Goal: Navigation & Orientation: Go to known website

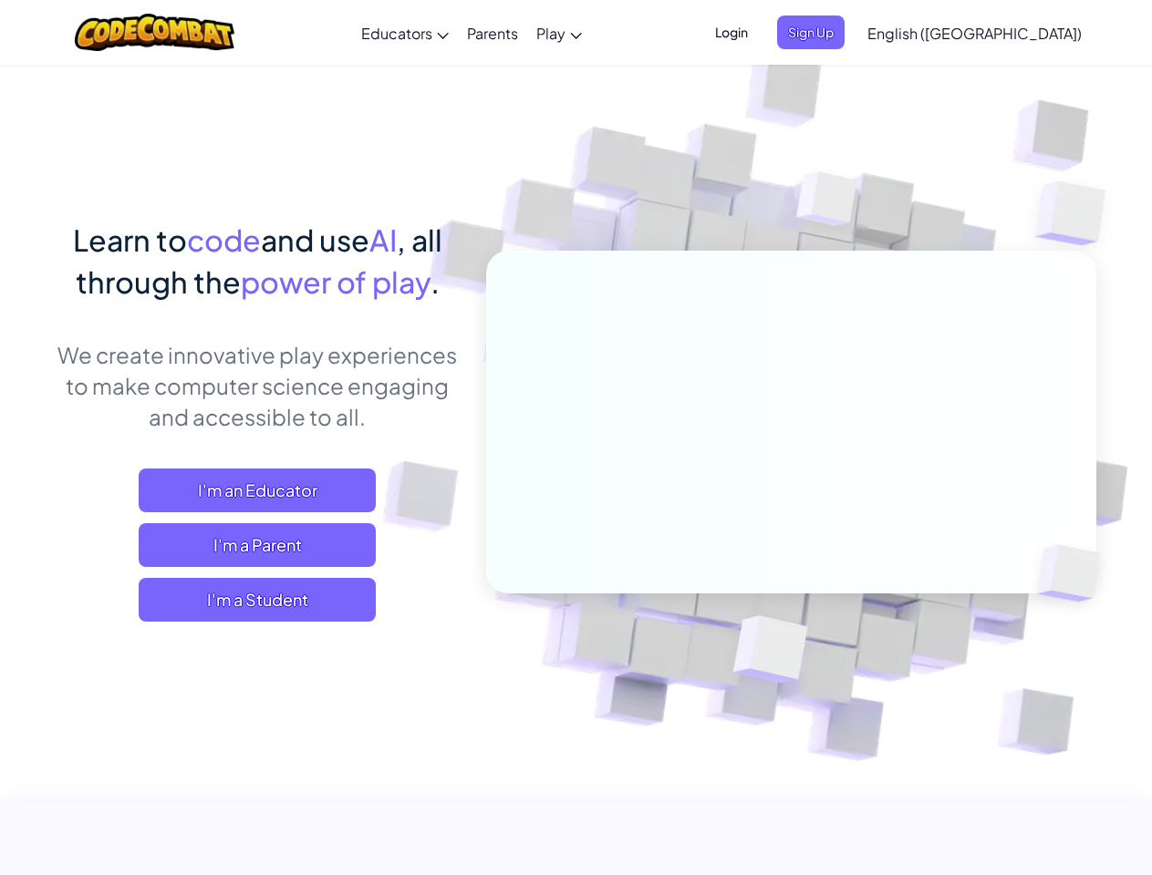
click at [759, 32] on span "Login" at bounding box center [731, 33] width 55 height 34
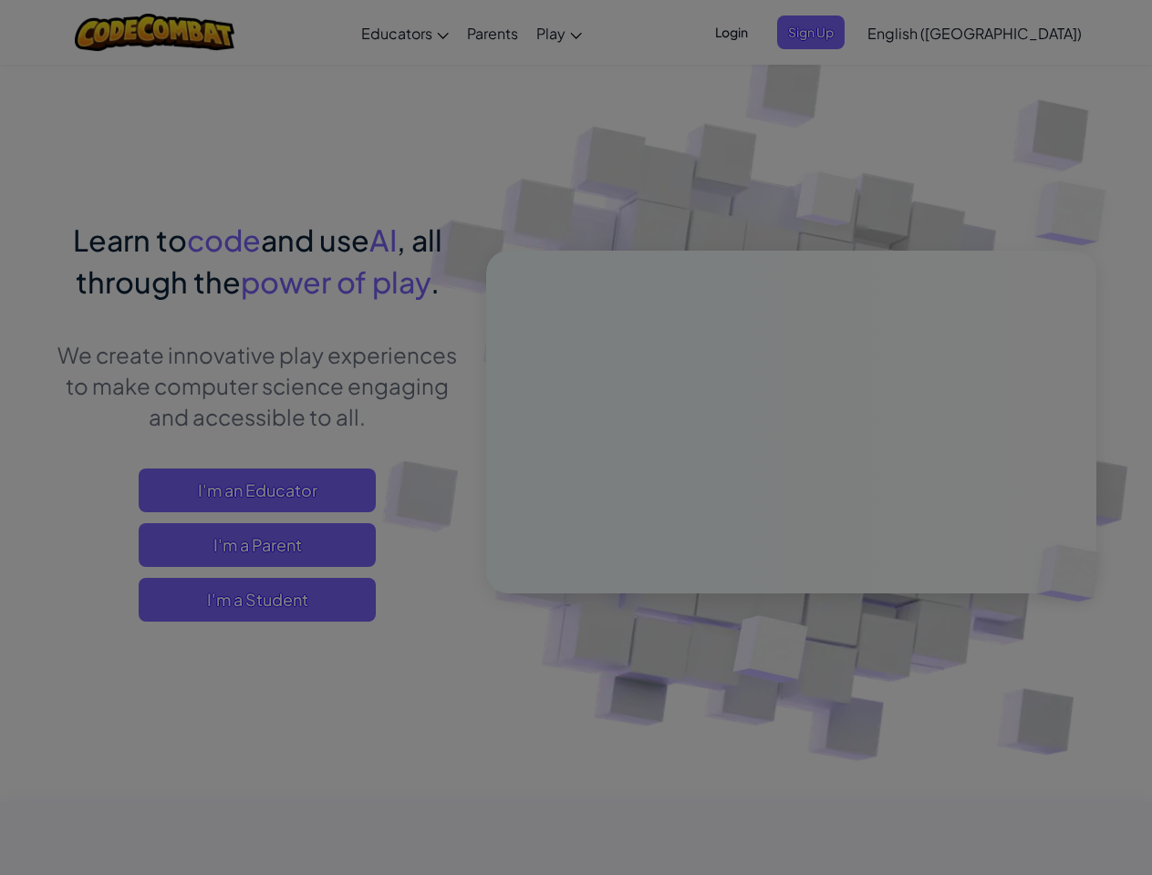
click at [841, 32] on div at bounding box center [576, 437] width 1152 height 875
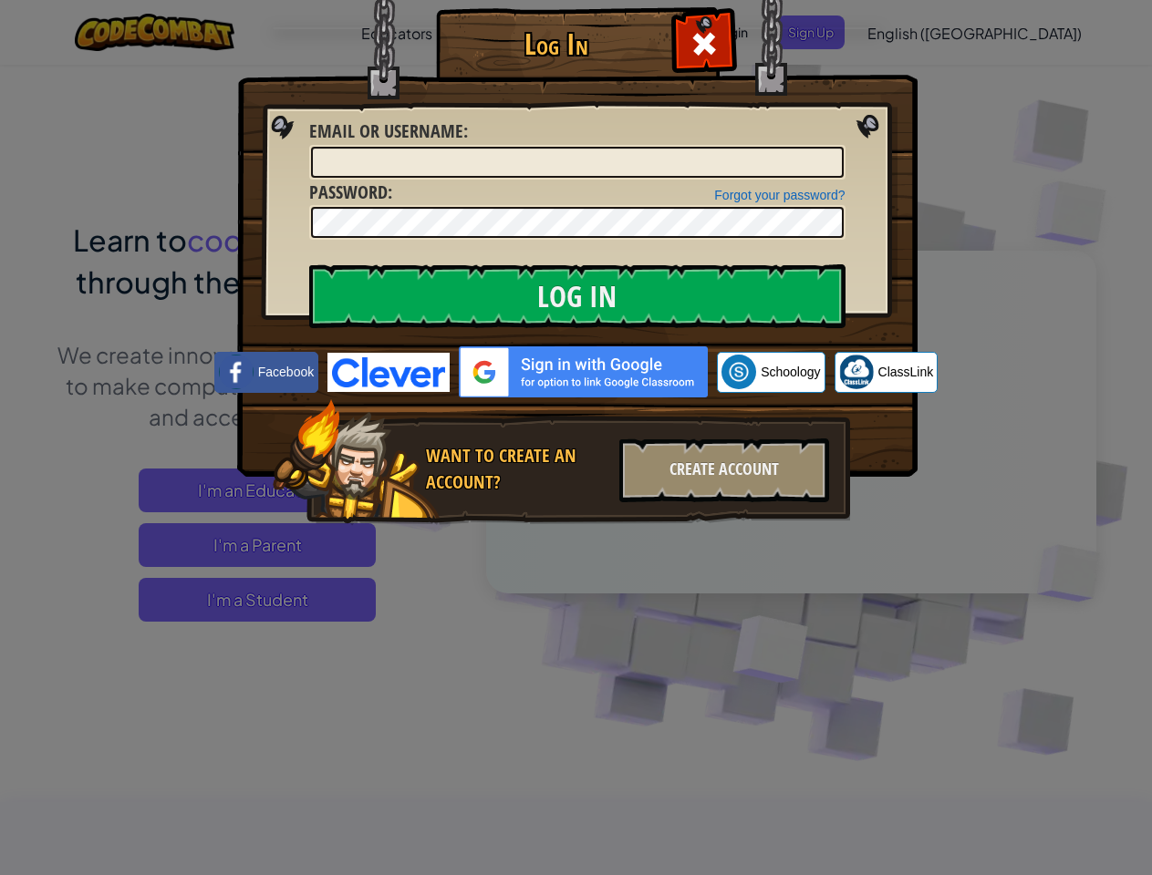
click at [922, 32] on div "Log In Unknown Error Email or Username : Forgot your password? Password : Log I…" at bounding box center [576, 437] width 1152 height 875
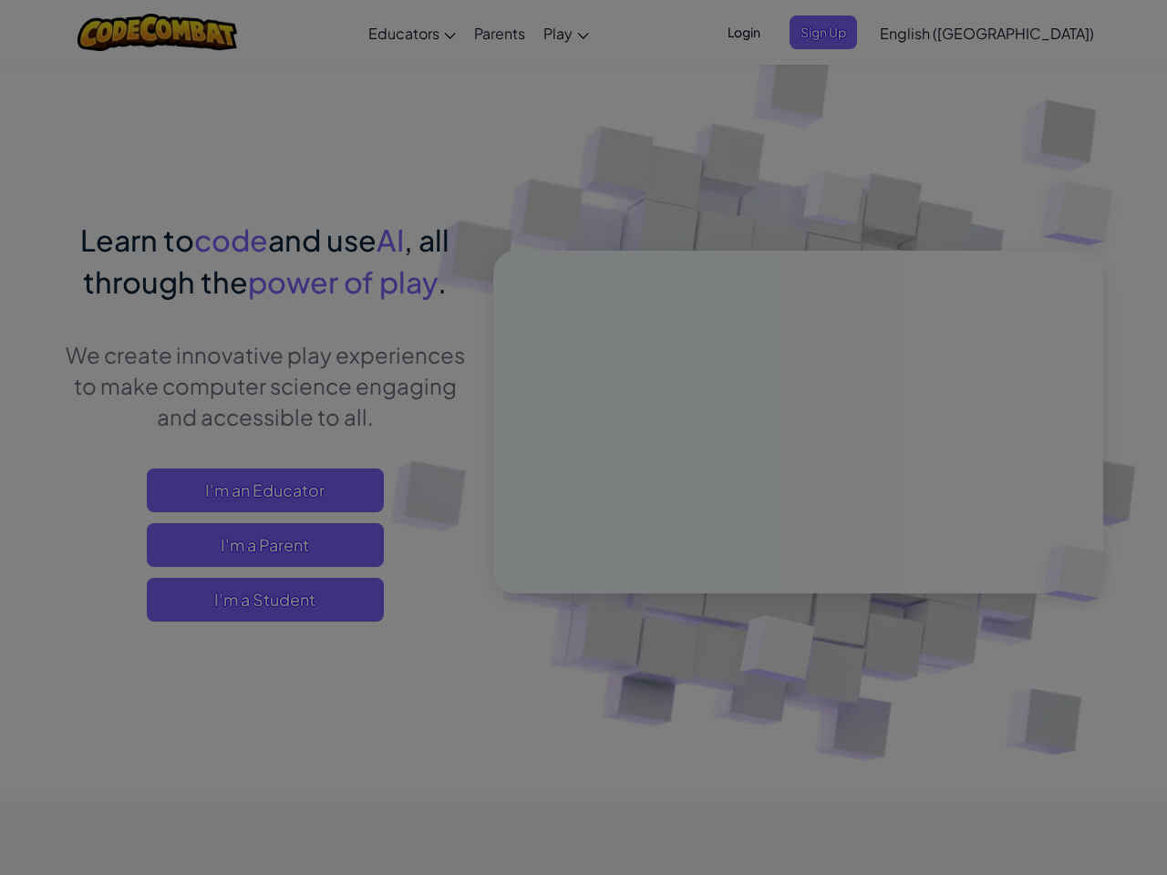
click at [922, 32] on div "Log In Unknown Error Email or Username : Forgot your password? Password : Log I…" at bounding box center [583, 437] width 1167 height 875
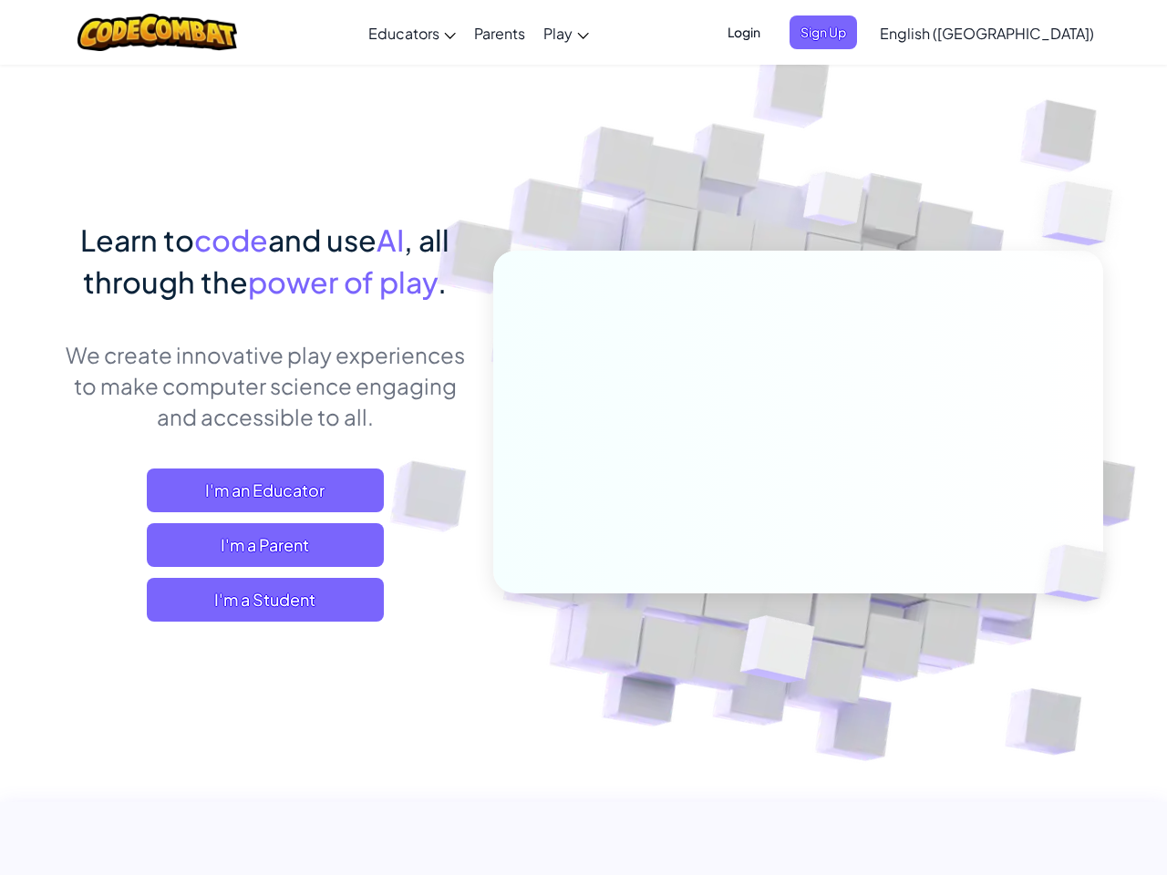
click at [1019, 33] on div at bounding box center [583, 437] width 1167 height 875
click at [257, 600] on span "I'm a Student" at bounding box center [265, 600] width 237 height 44
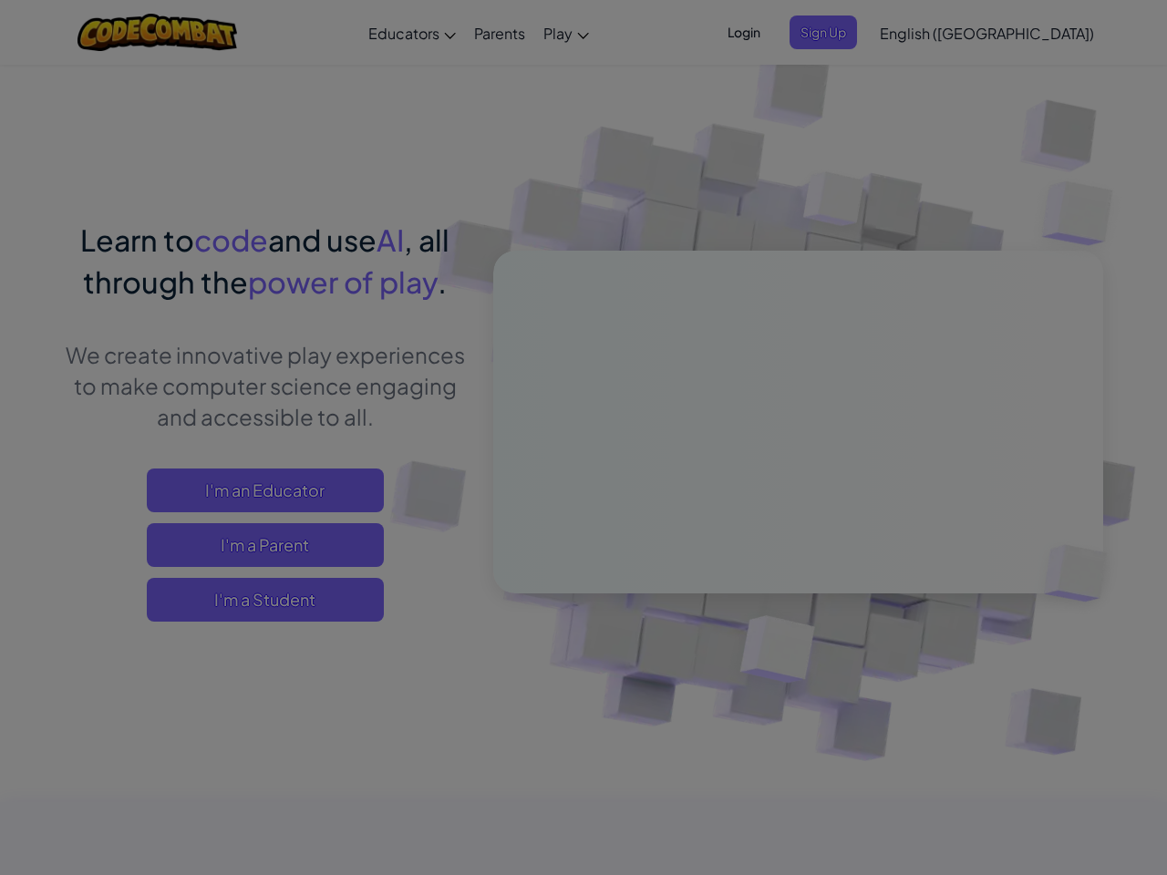
click at [0, 0] on div "Have a Class Code? Yes, I have a Class Code! Enter it here: Continue No, I don'…" at bounding box center [0, 0] width 0 height 0
